Goal: Navigation & Orientation: Find specific page/section

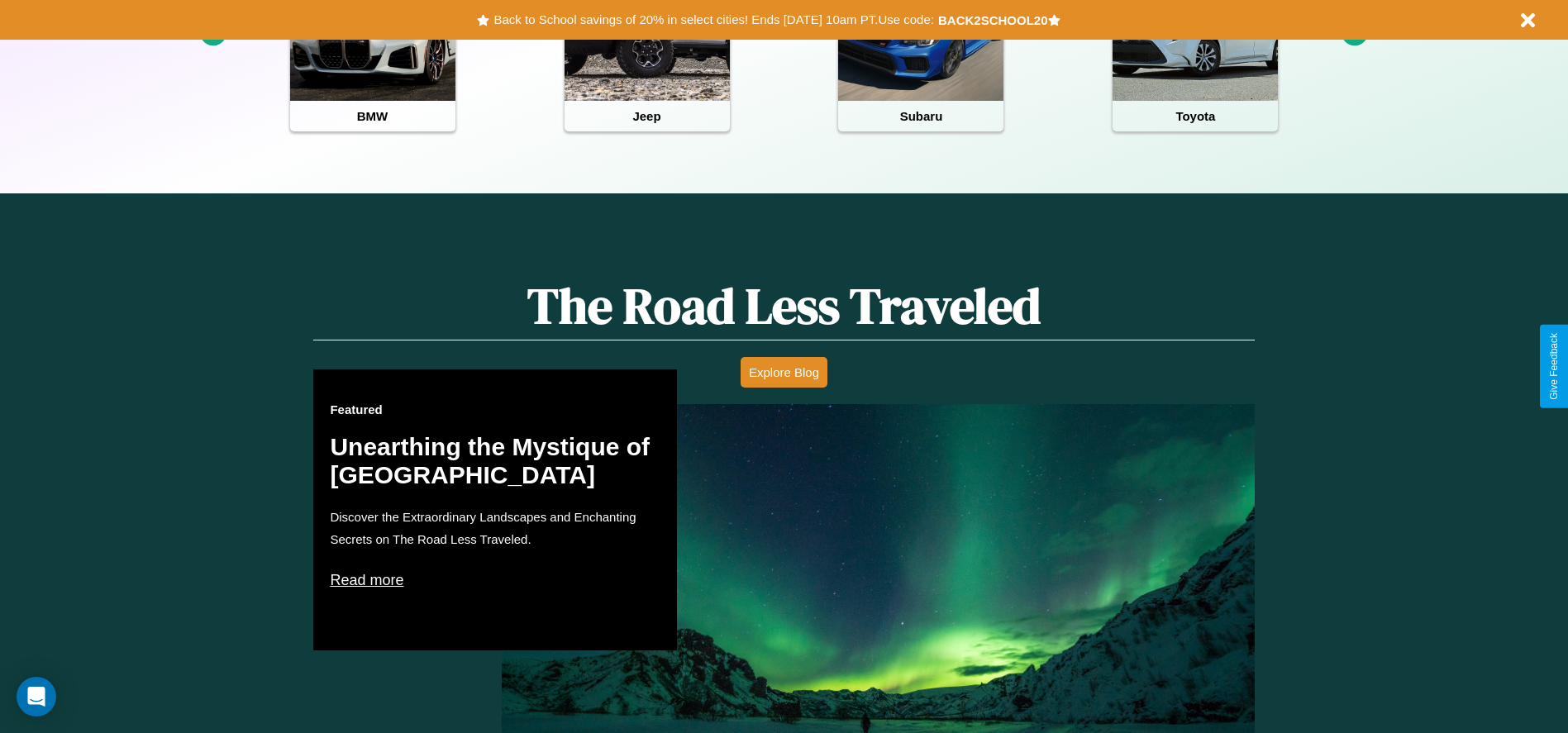
scroll to position [736, 0]
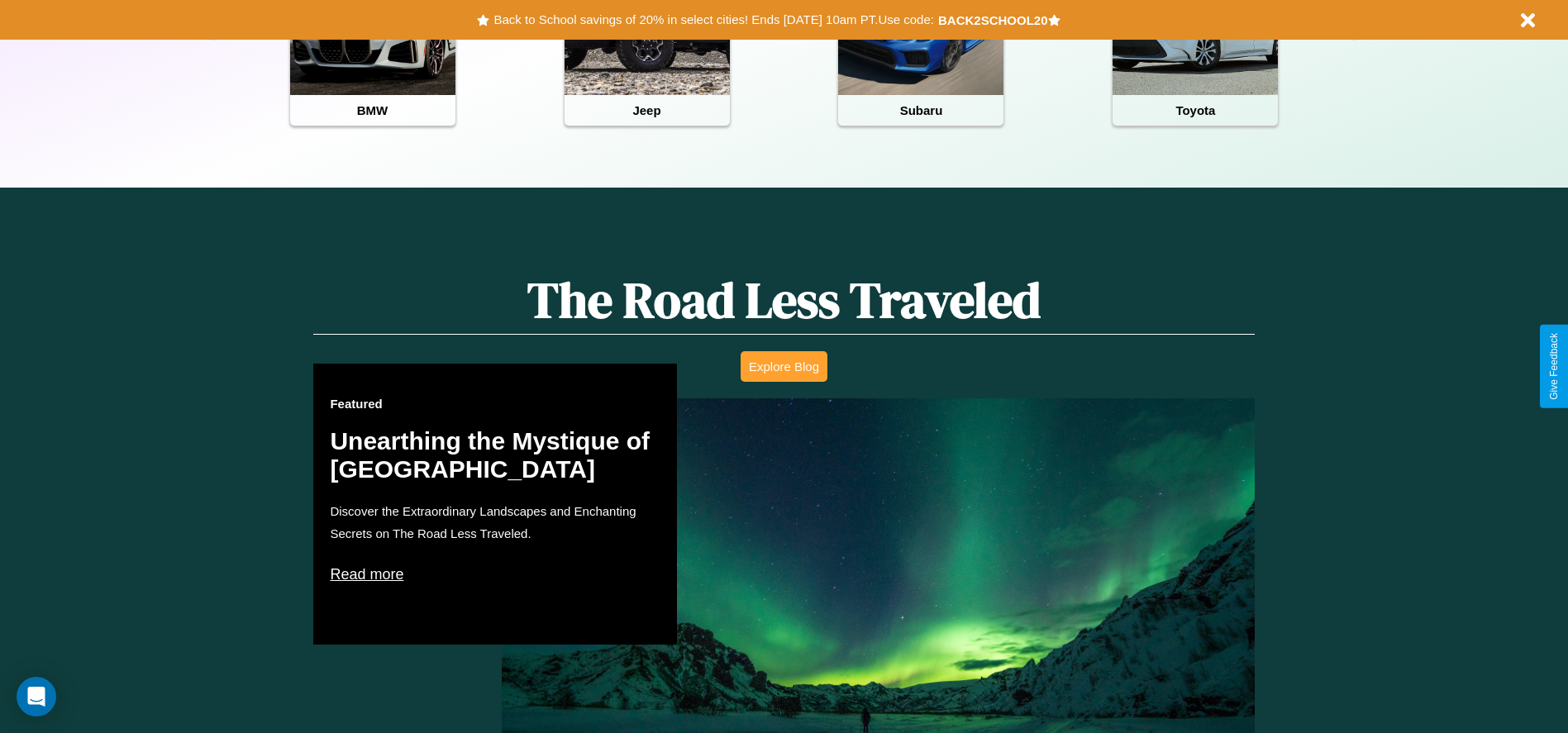
click at [784, 366] on button "Explore Blog" at bounding box center [784, 366] width 87 height 31
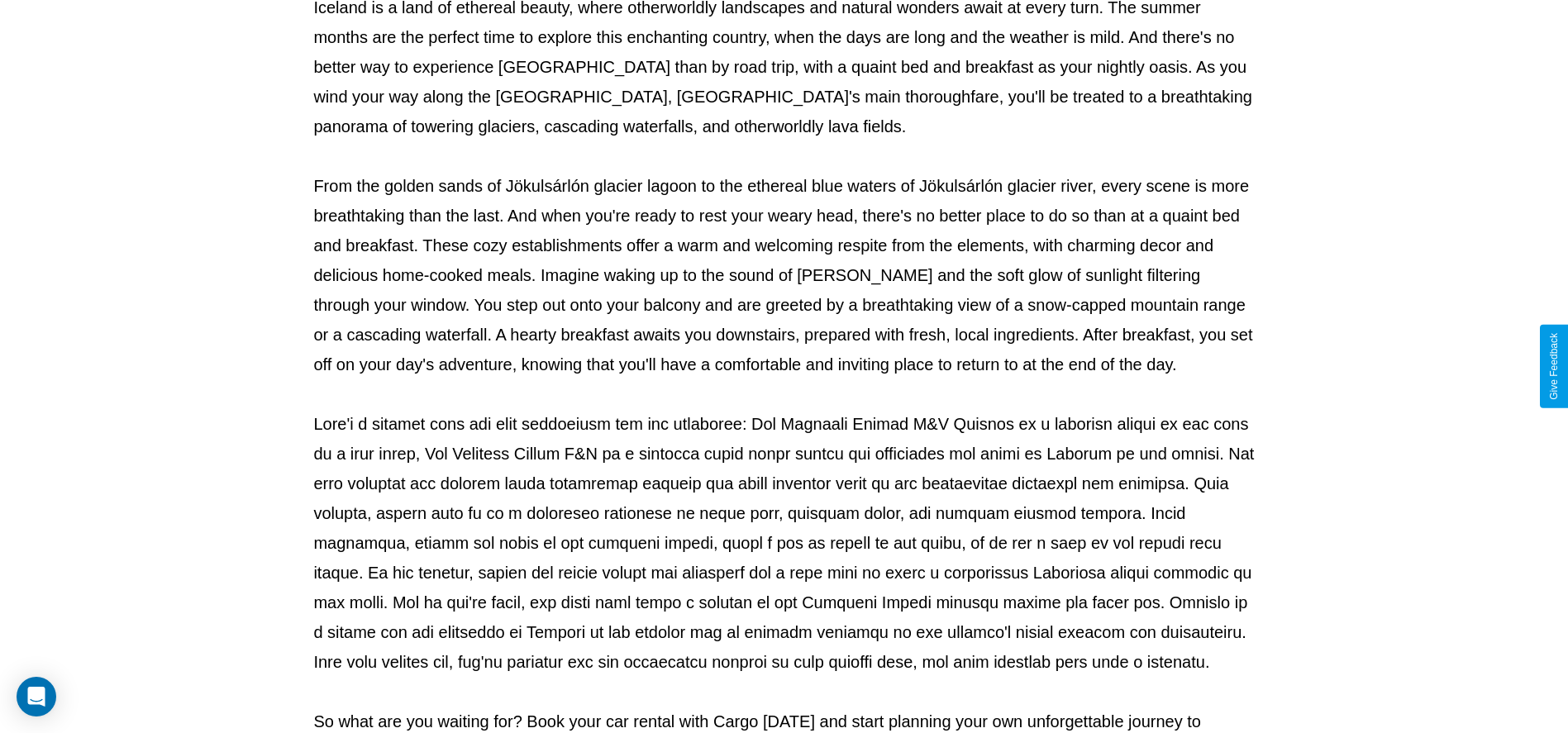
scroll to position [548, 0]
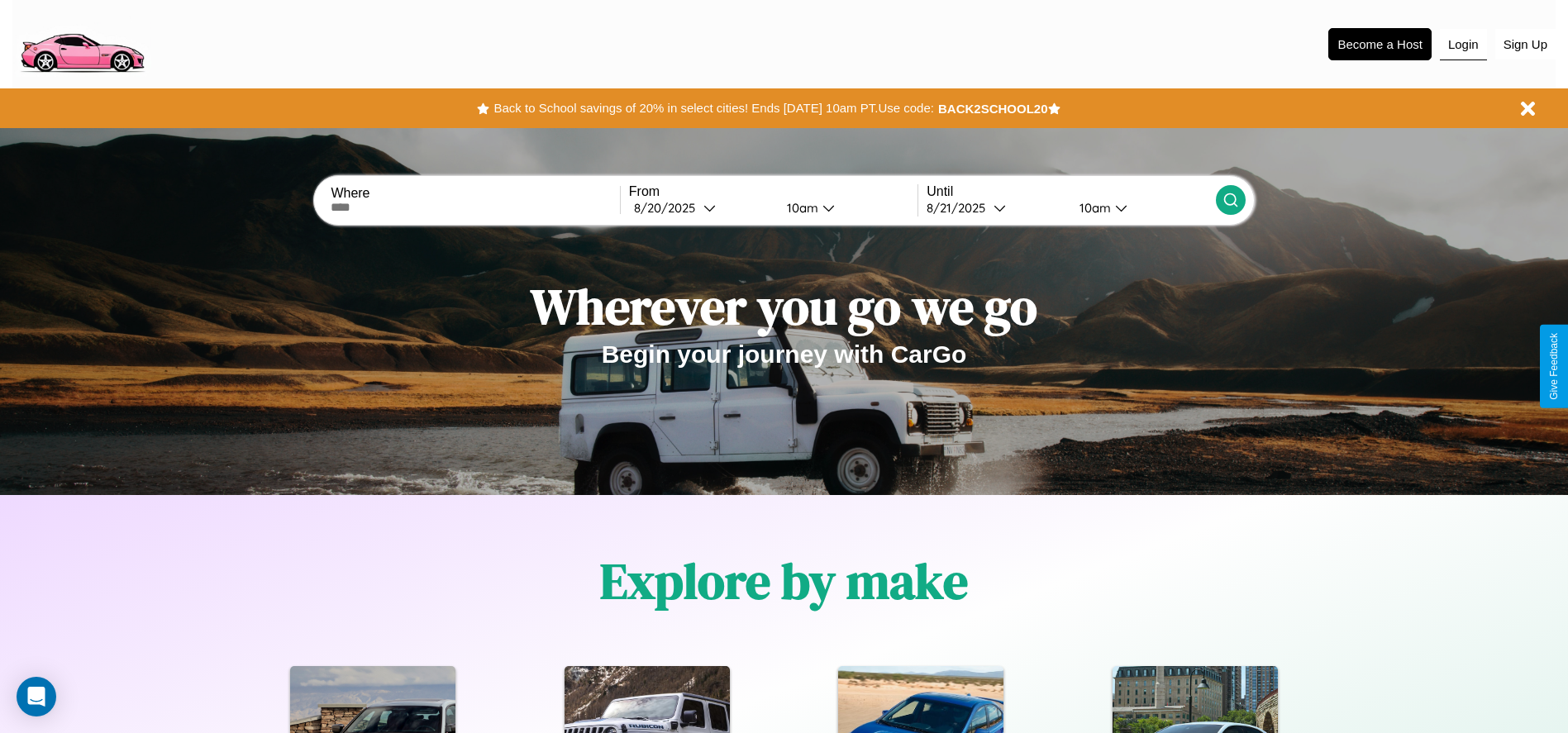
click at [1464, 44] on button "Login" at bounding box center [1464, 44] width 47 height 31
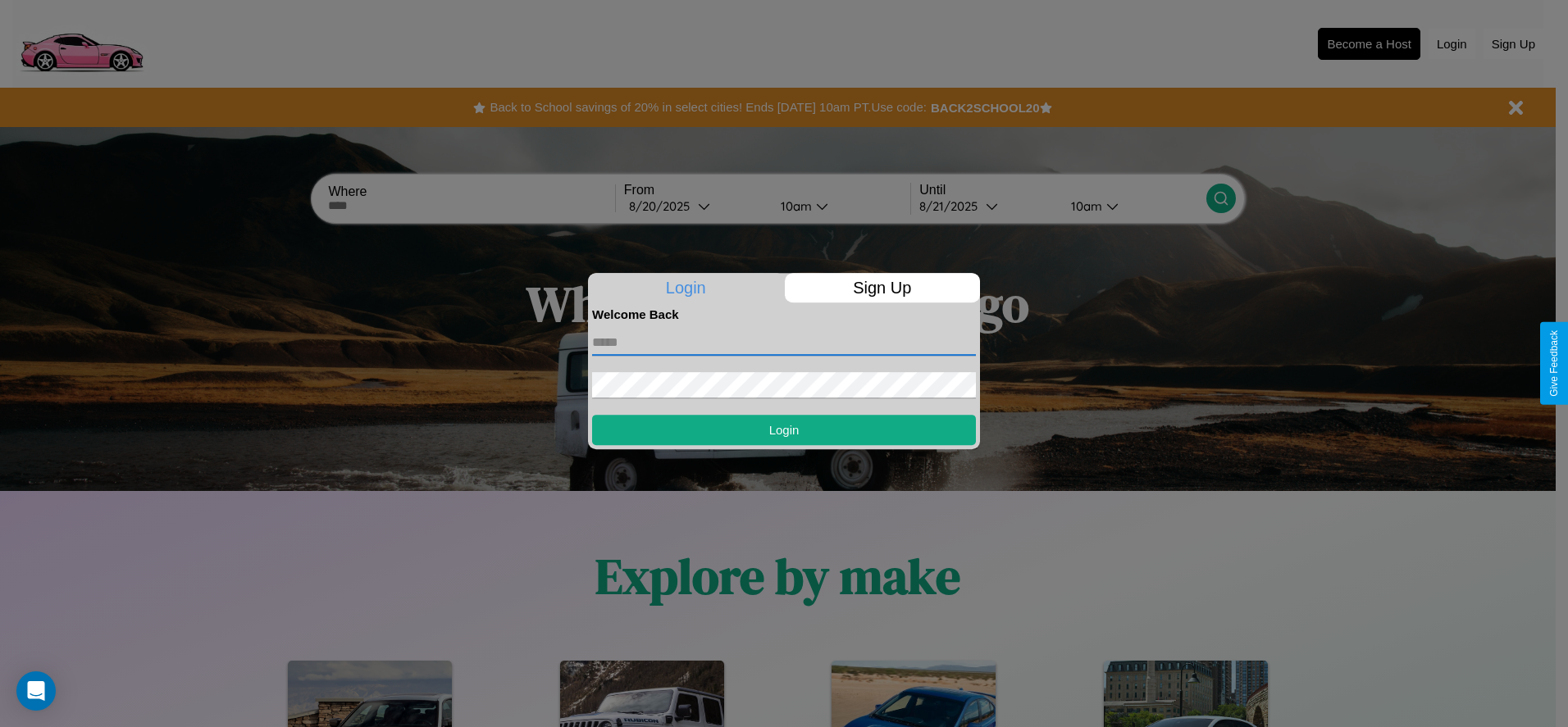
click at [784, 342] on input "text" at bounding box center [783, 343] width 384 height 26
type input "**********"
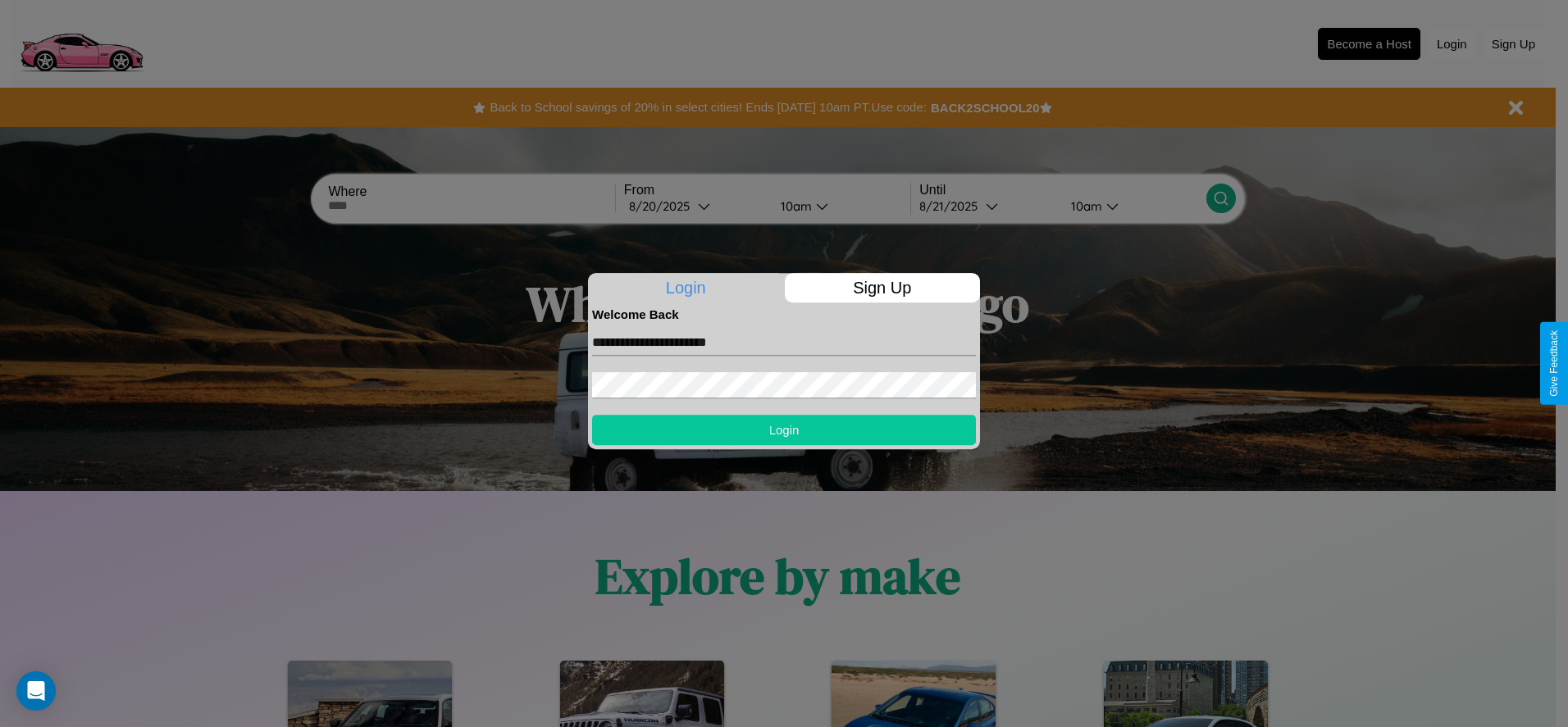
click at [784, 429] on button "Login" at bounding box center [783, 429] width 384 height 30
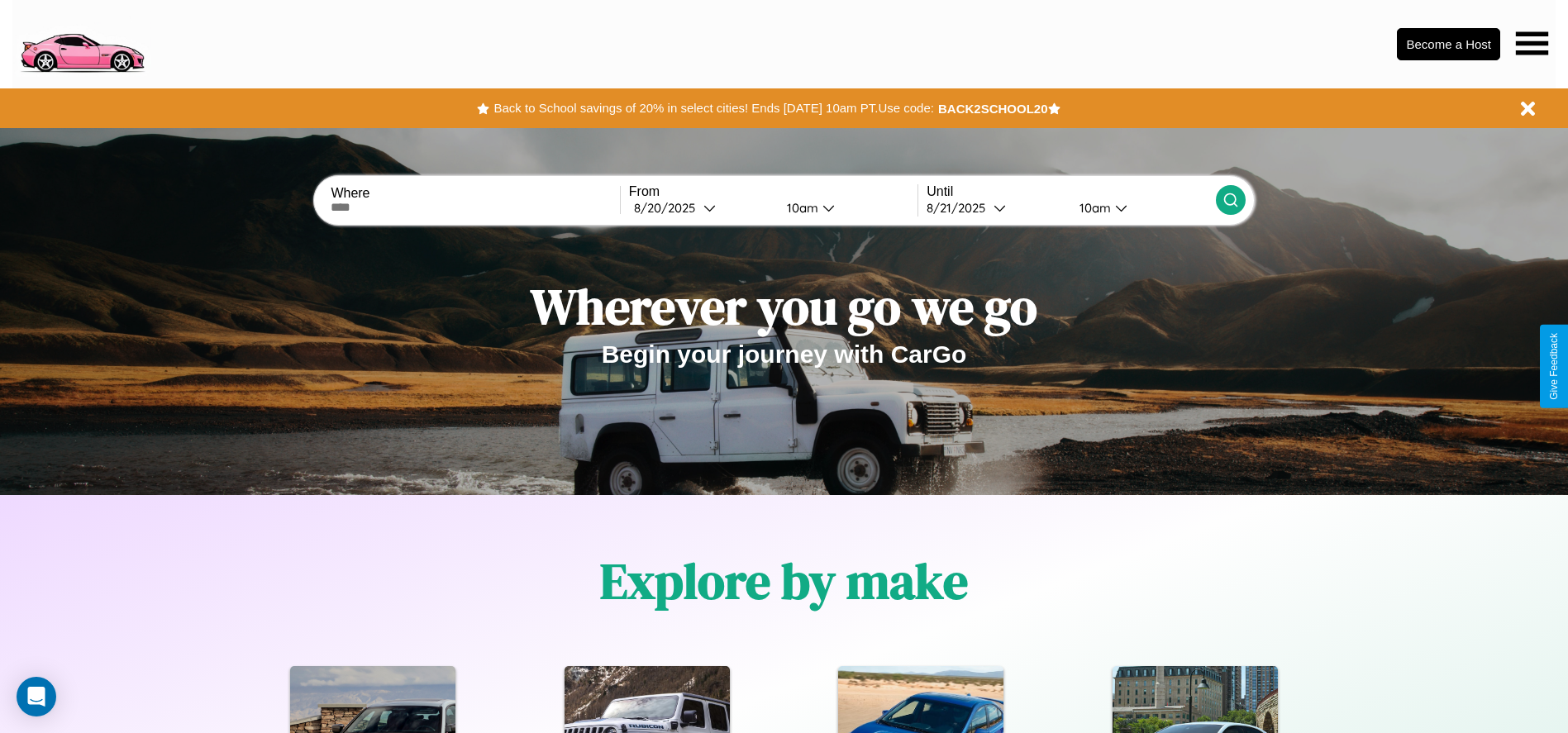
click at [1532, 43] on icon at bounding box center [1533, 43] width 32 height 24
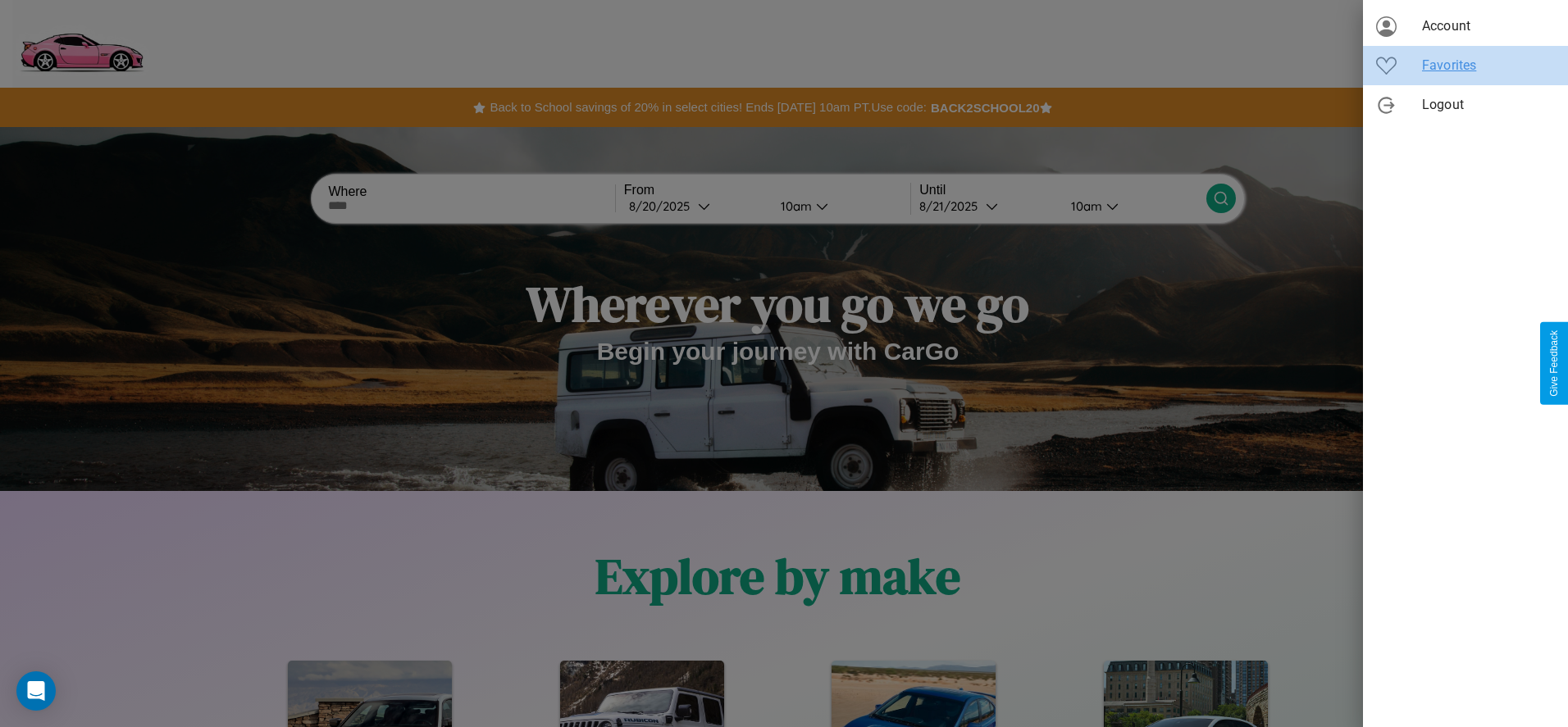
click at [1465, 65] on span "Favorites" at bounding box center [1489, 65] width 133 height 20
